Goal: Find specific page/section: Find specific page/section

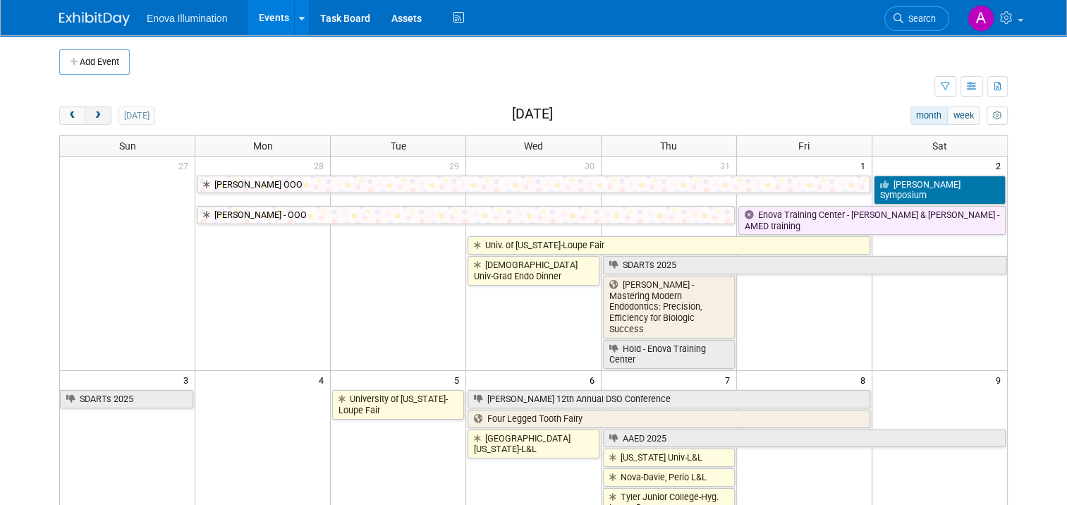
click at [92, 116] on span "next" at bounding box center [97, 115] width 11 height 9
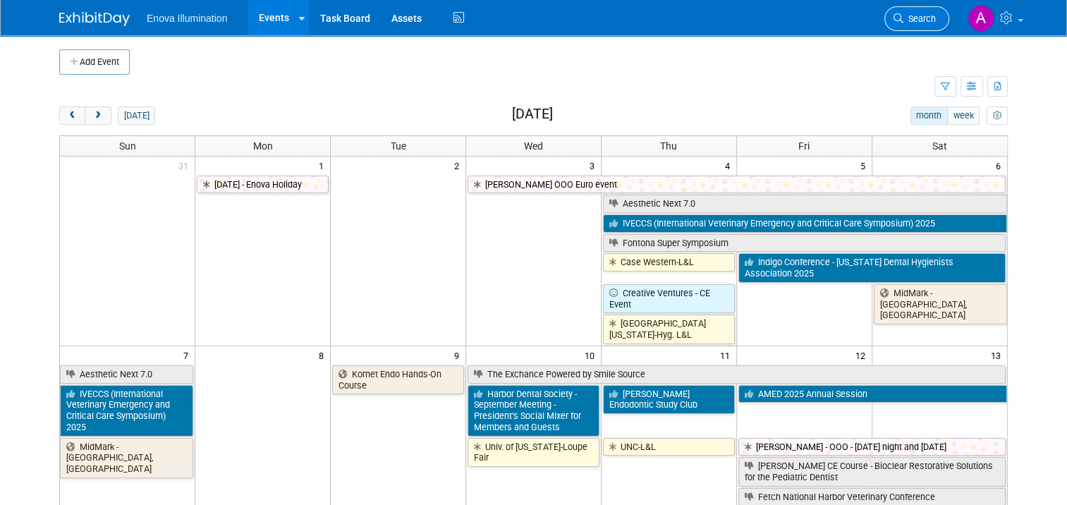
click at [934, 22] on span "Search" at bounding box center [919, 18] width 32 height 11
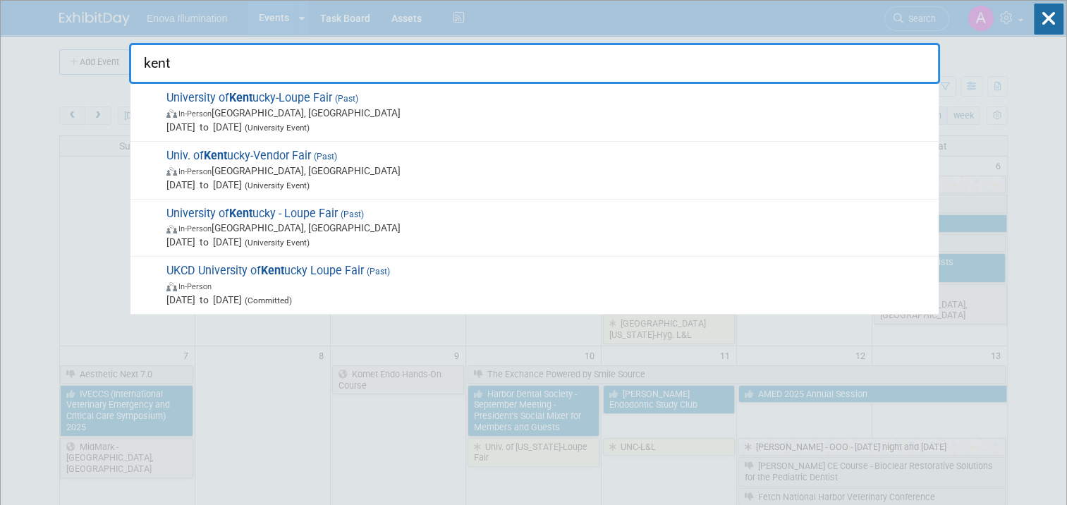
drag, startPoint x: 156, startPoint y: 59, endPoint x: 90, endPoint y: 56, distance: 65.6
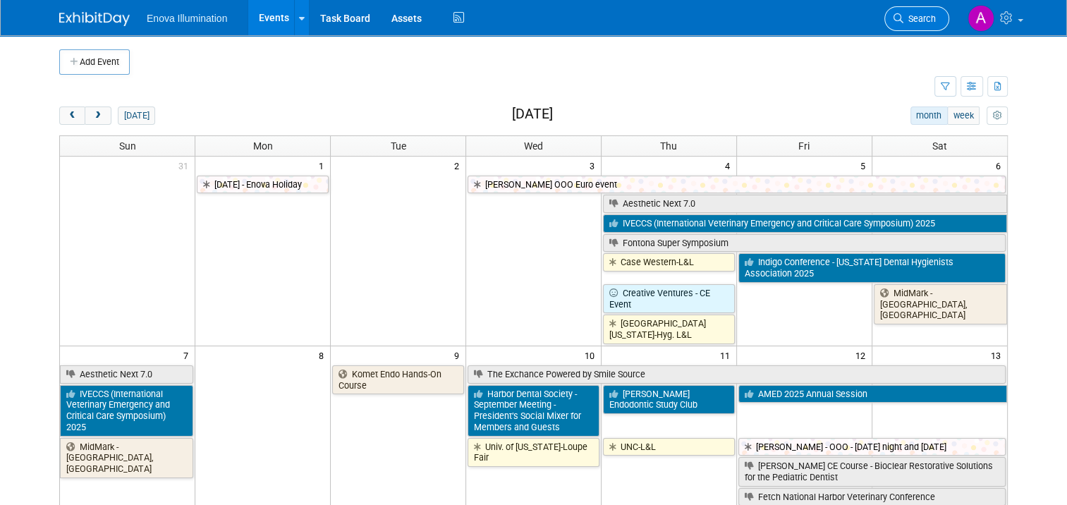
click at [933, 20] on span "Search" at bounding box center [919, 18] width 32 height 11
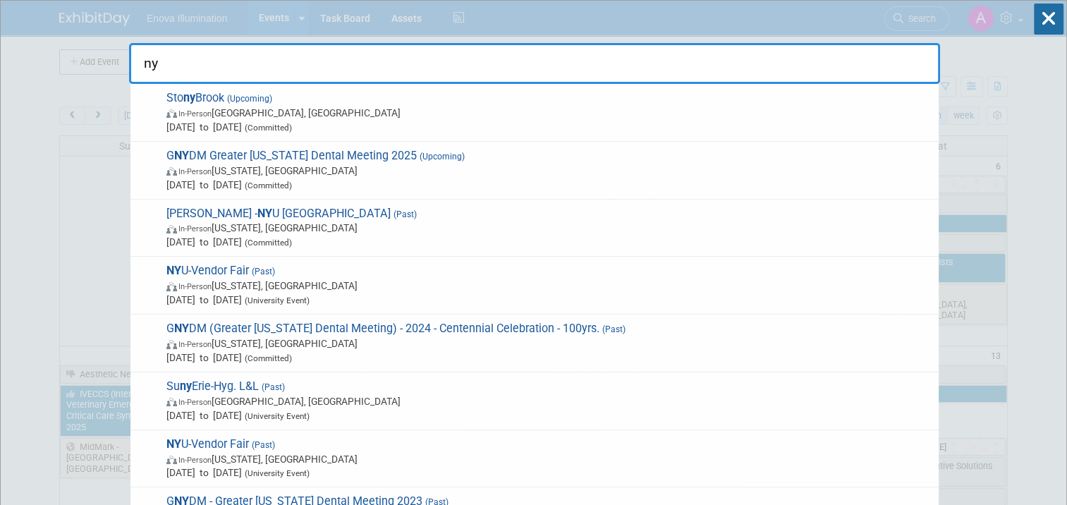
type input "nyu"
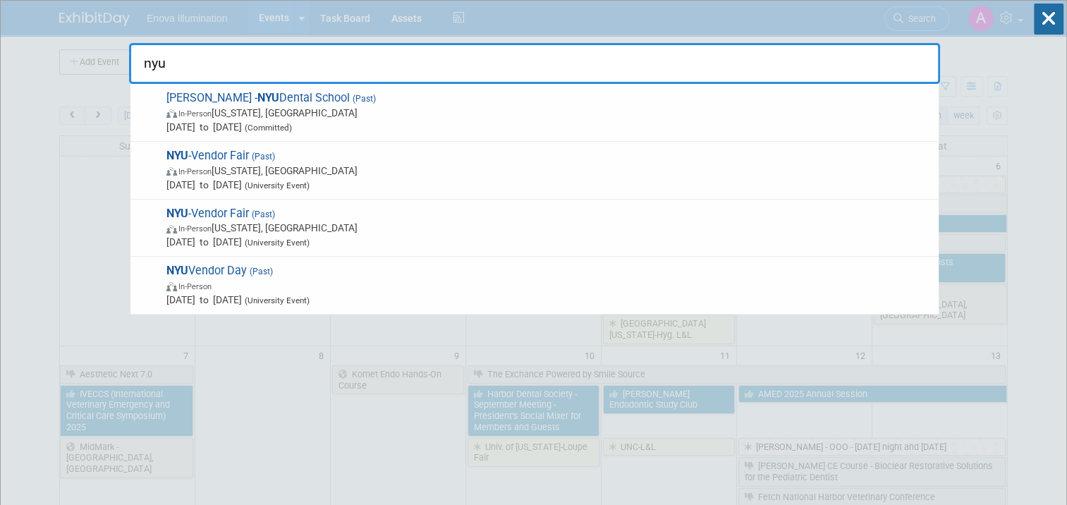
drag, startPoint x: 187, startPoint y: 64, endPoint x: 102, endPoint y: 65, distance: 85.3
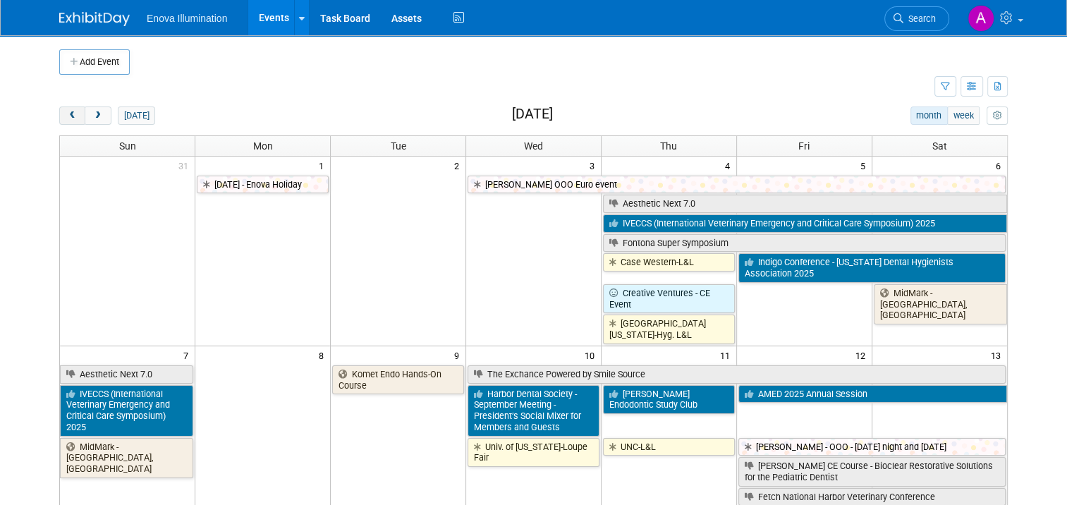
click at [67, 112] on span "prev" at bounding box center [72, 115] width 11 height 9
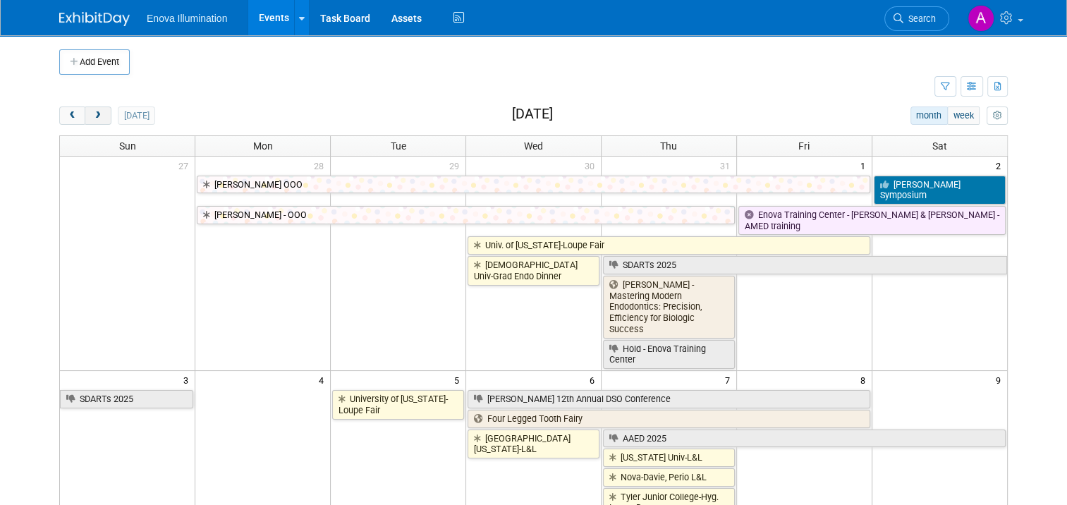
click at [92, 118] on span "next" at bounding box center [97, 115] width 11 height 9
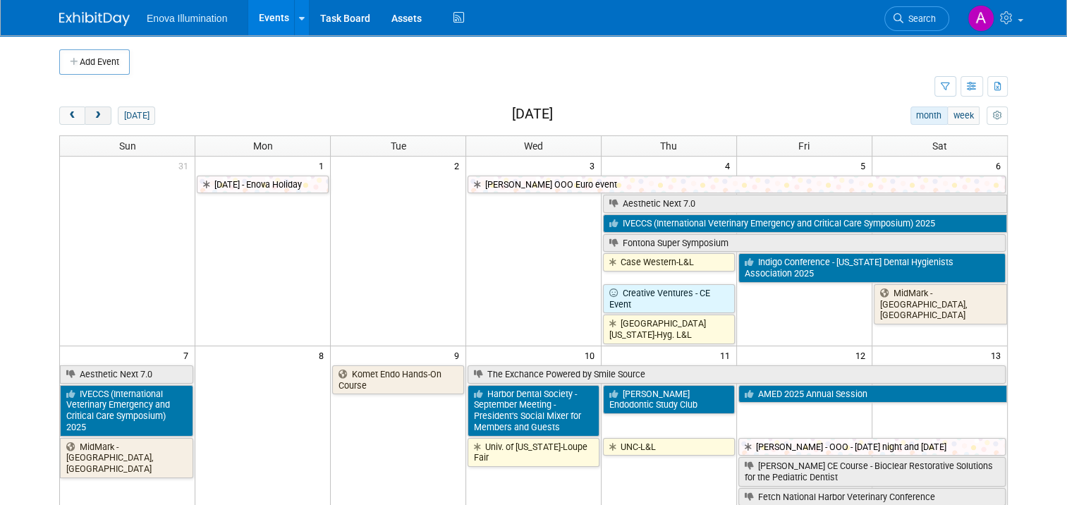
click at [92, 118] on span "next" at bounding box center [97, 115] width 11 height 9
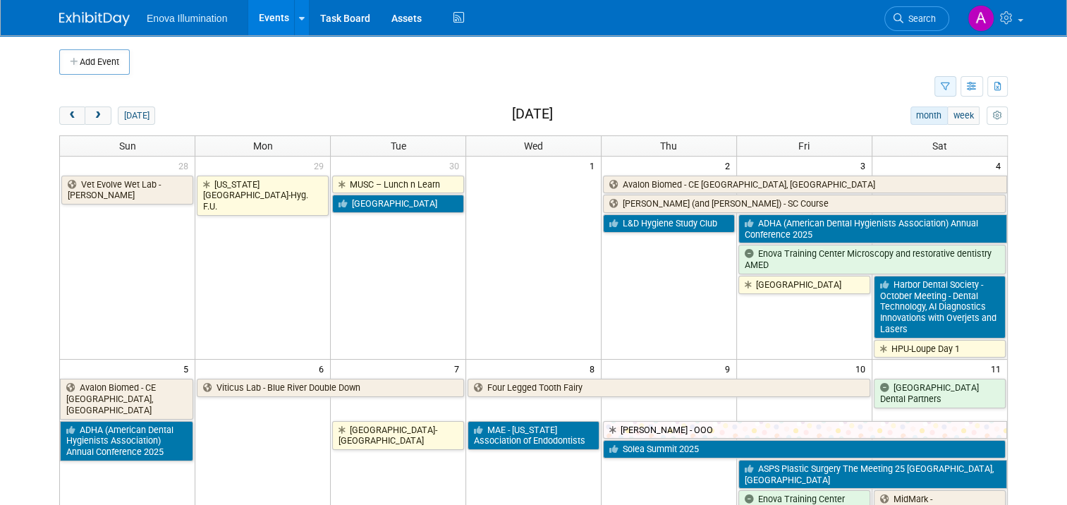
click at [950, 90] on icon "button" at bounding box center [944, 86] width 9 height 9
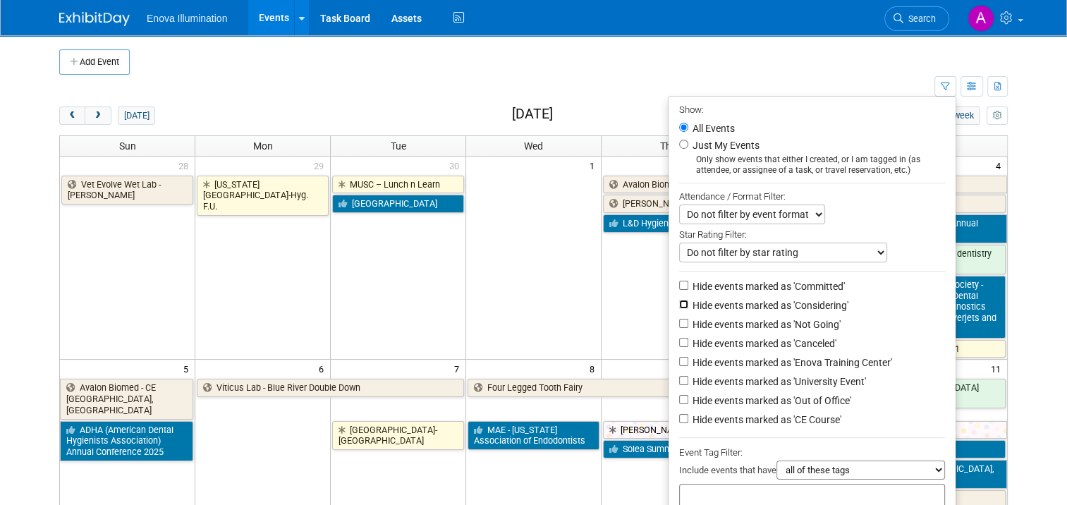
click at [687, 305] on input "Hide events marked as 'Considering'" at bounding box center [683, 304] width 9 height 9
checkbox input "true"
click at [688, 323] on input "Hide events marked as 'Not Going'" at bounding box center [683, 323] width 9 height 9
checkbox input "true"
click at [685, 340] on input "Hide events marked as 'Canceled'" at bounding box center [683, 342] width 9 height 9
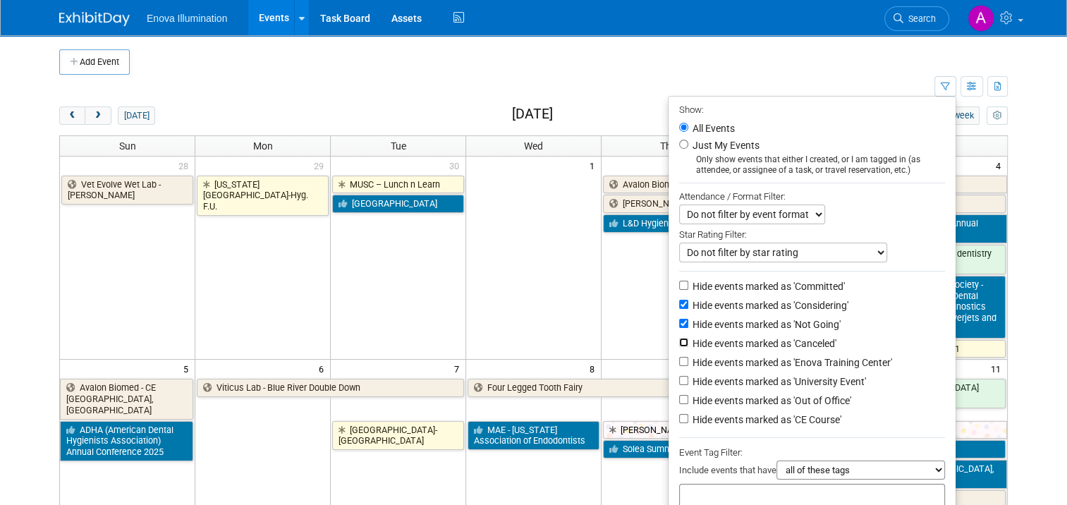
checkbox input "true"
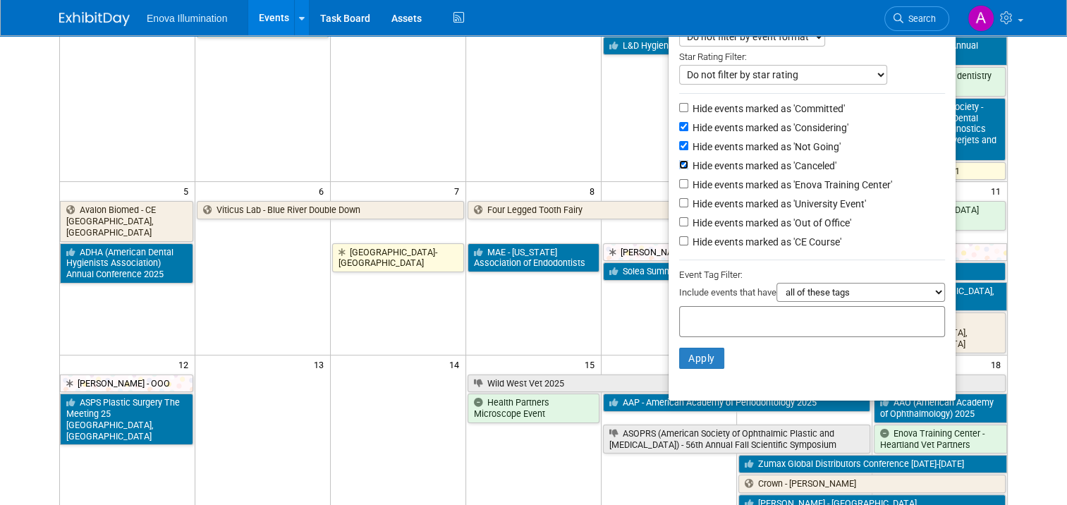
scroll to position [211, 0]
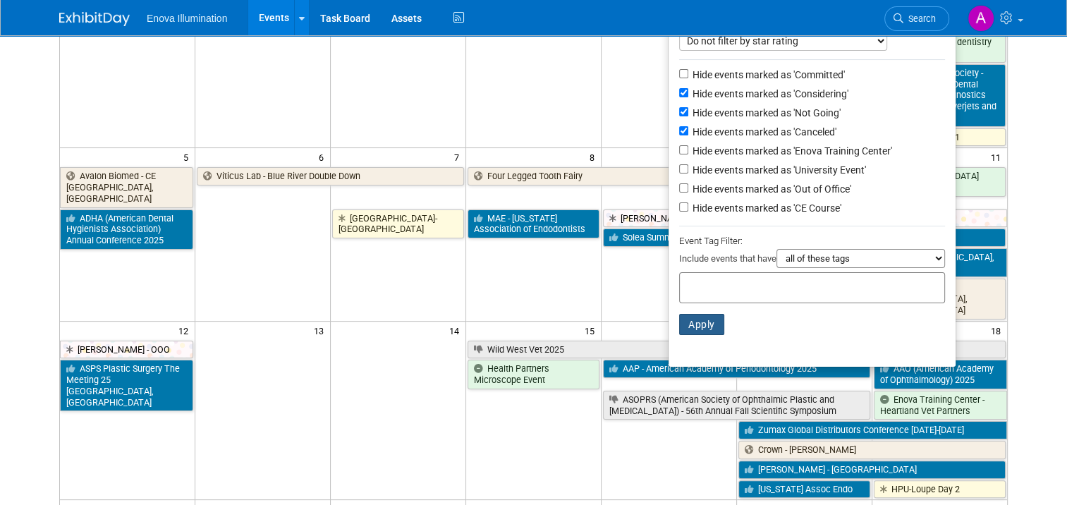
click at [710, 324] on button "Apply" at bounding box center [701, 324] width 45 height 21
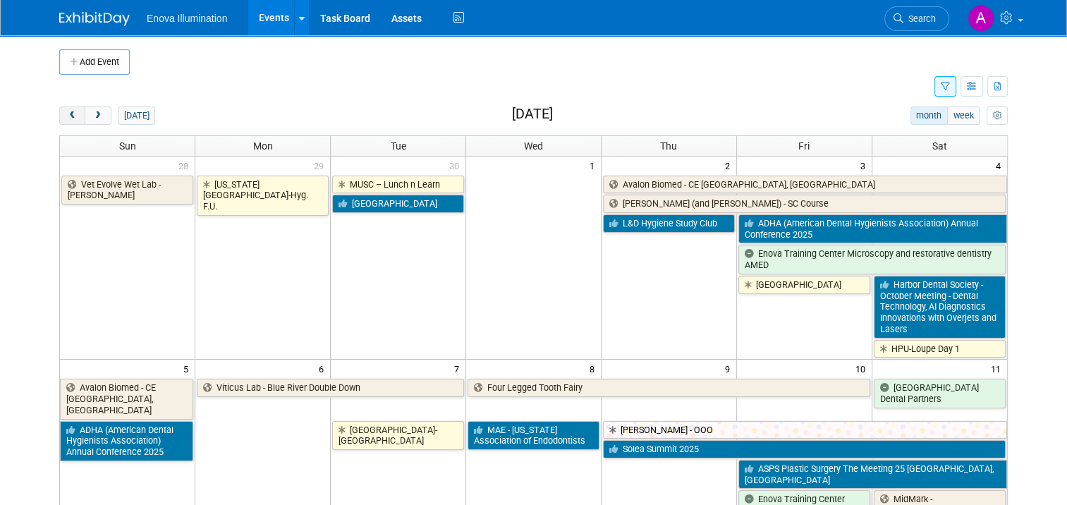
click at [67, 116] on span "prev" at bounding box center [72, 115] width 11 height 9
